Goal: Transaction & Acquisition: Obtain resource

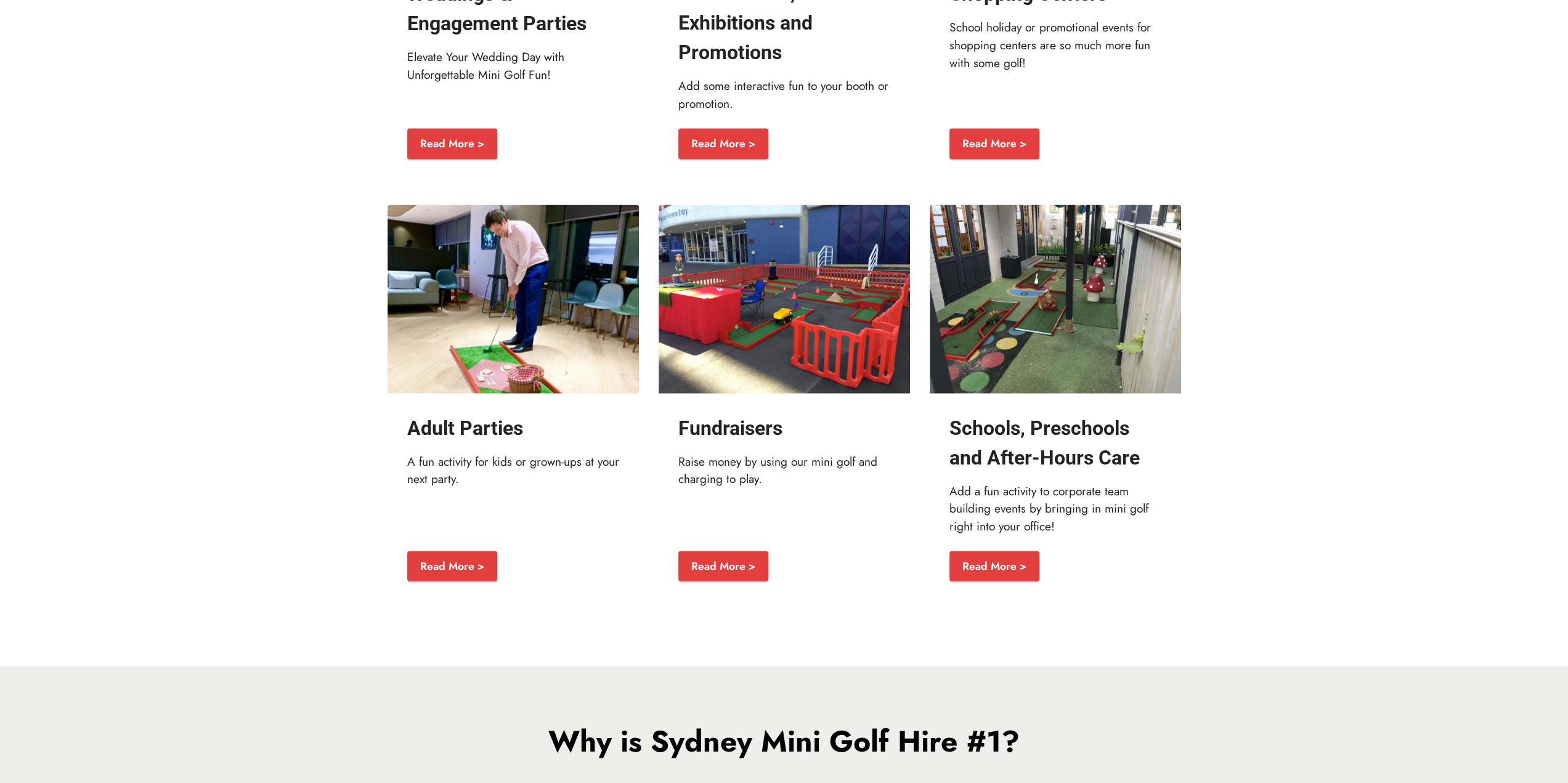
scroll to position [2102, 0]
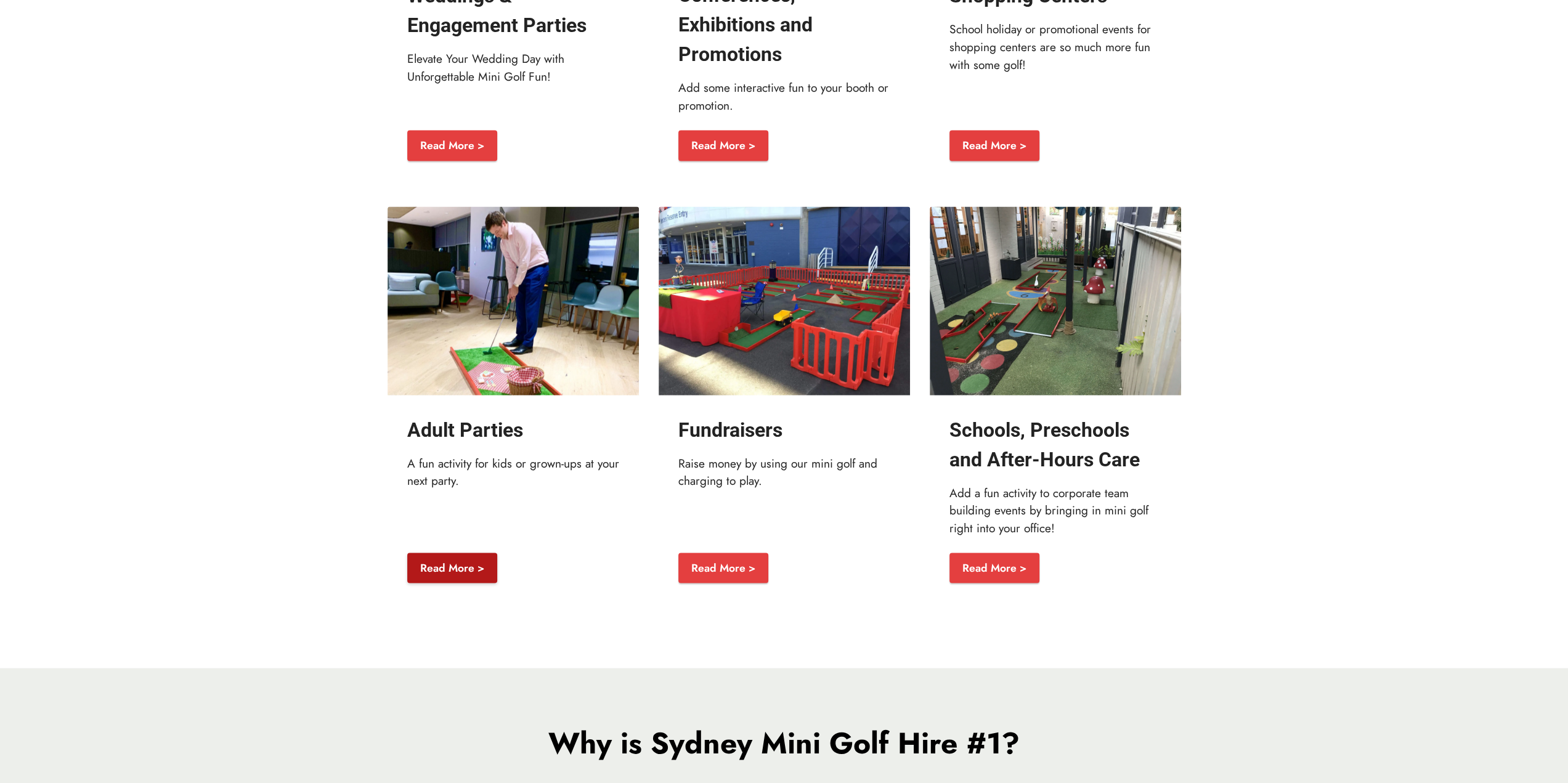
click at [454, 583] on link "Read More >" at bounding box center [452, 568] width 90 height 31
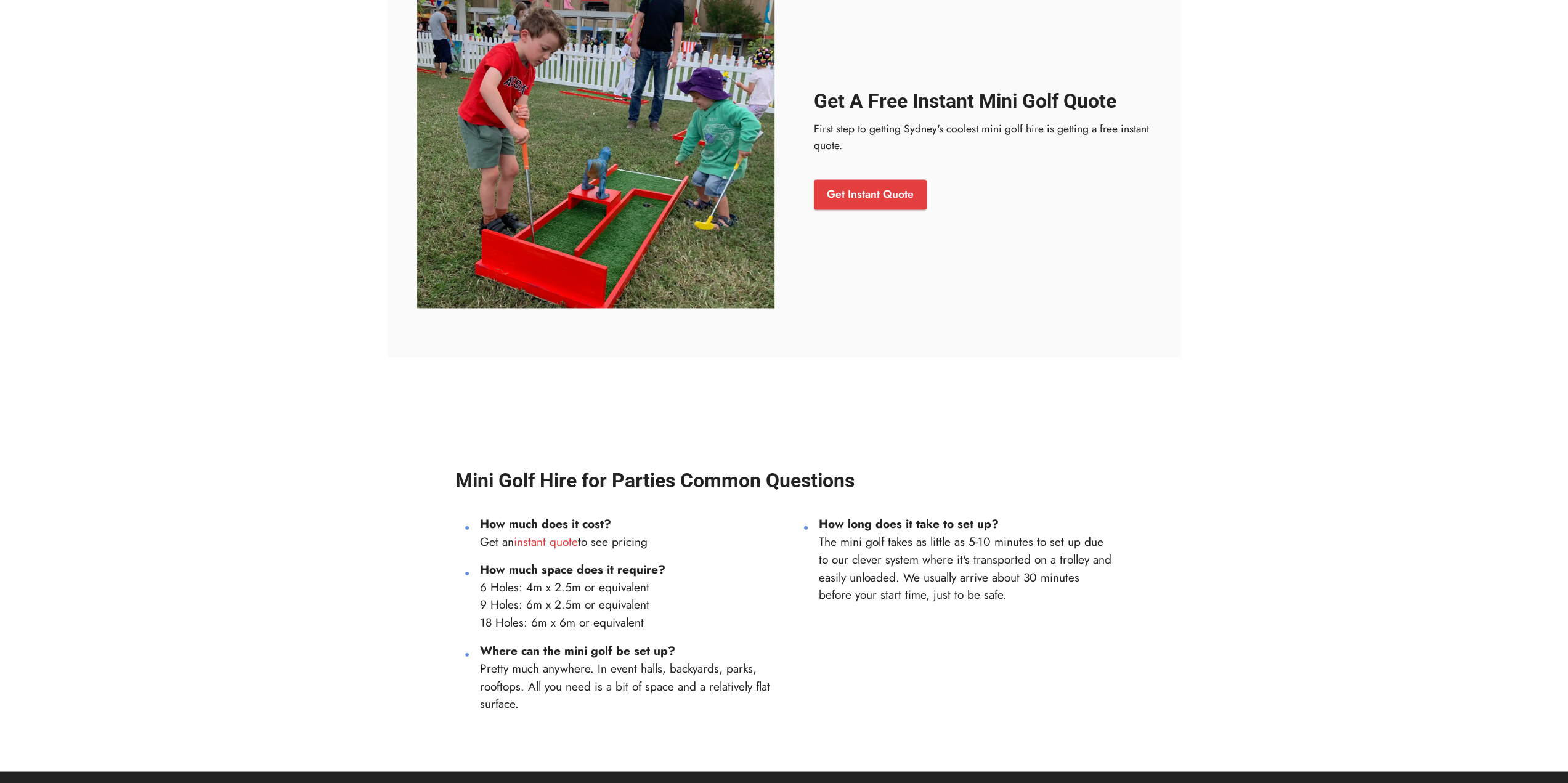
scroll to position [1723, 0]
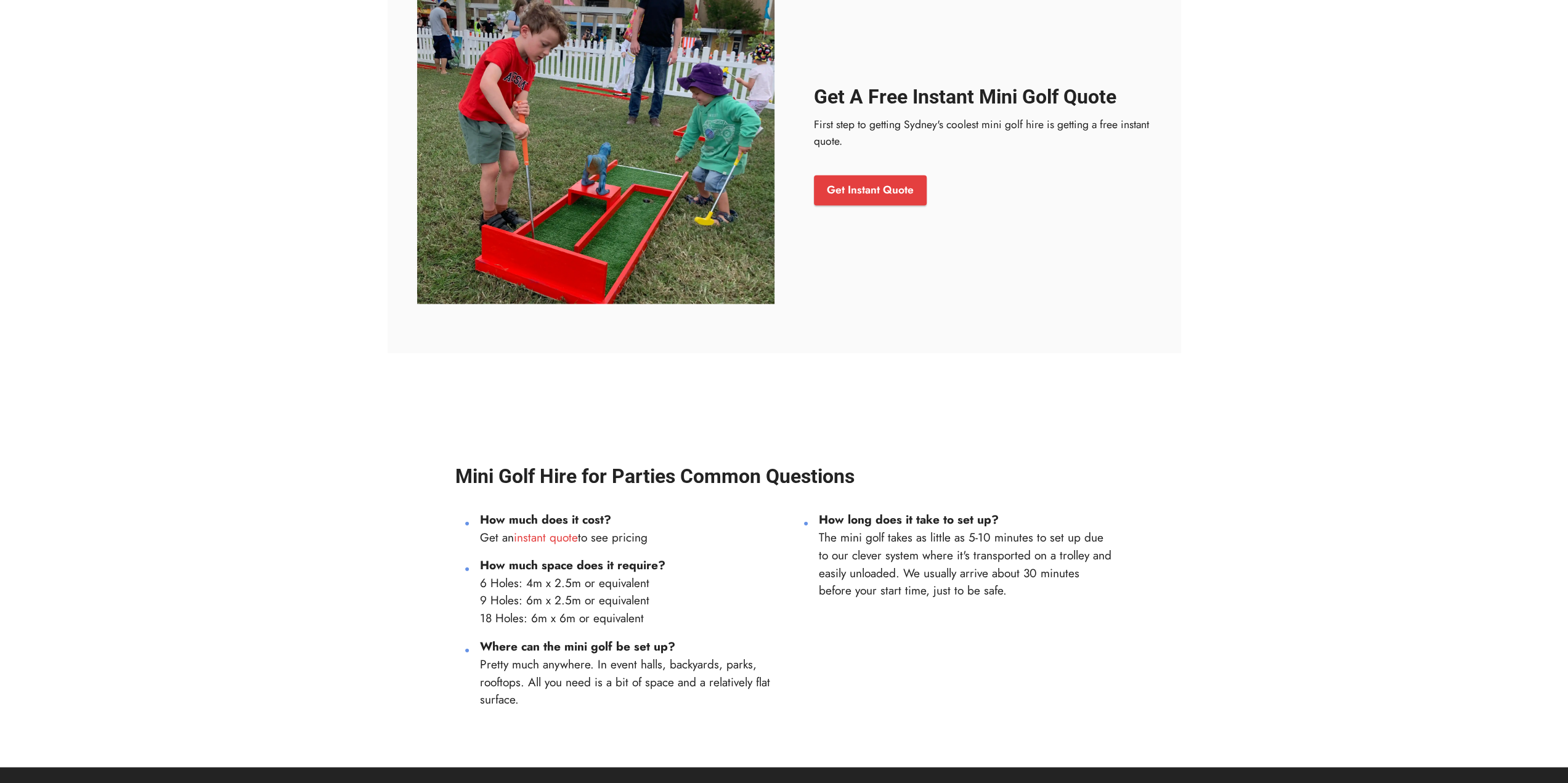
drag, startPoint x: 475, startPoint y: 617, endPoint x: 664, endPoint y: 620, distance: 189.0
click at [664, 620] on ul "How much does it cost? Get an instant quote to see pricing How much space does …" at bounding box center [615, 609] width 319 height 197
click at [847, 191] on link "Get Instant Quote" at bounding box center [870, 190] width 112 height 31
